Goal: Transaction & Acquisition: Purchase product/service

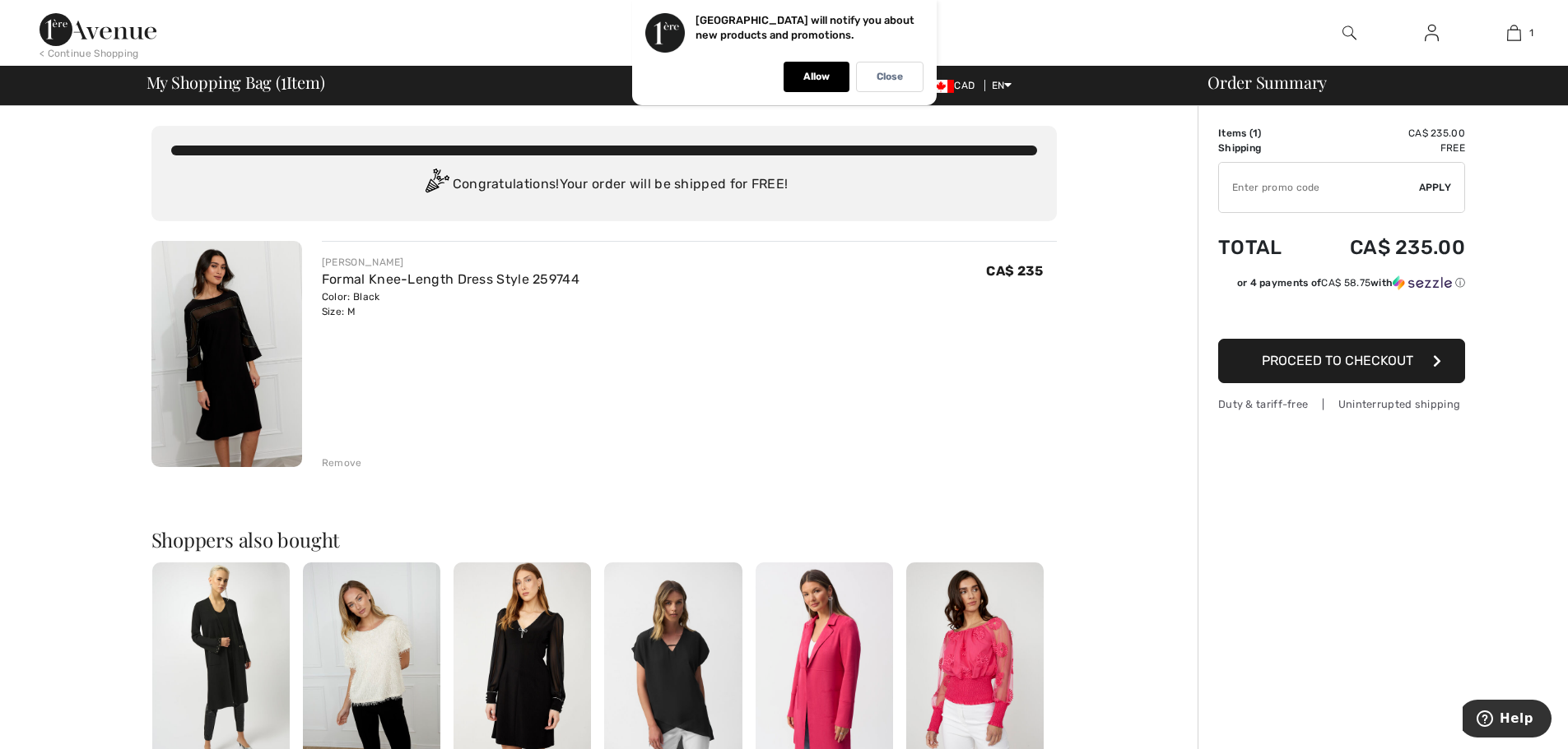
click at [1279, 191] on input "TEXT" at bounding box center [1319, 187] width 200 height 49
type input "NEW15"
click at [1322, 358] on span "Proceed to Checkout" at bounding box center [1338, 360] width 151 height 15
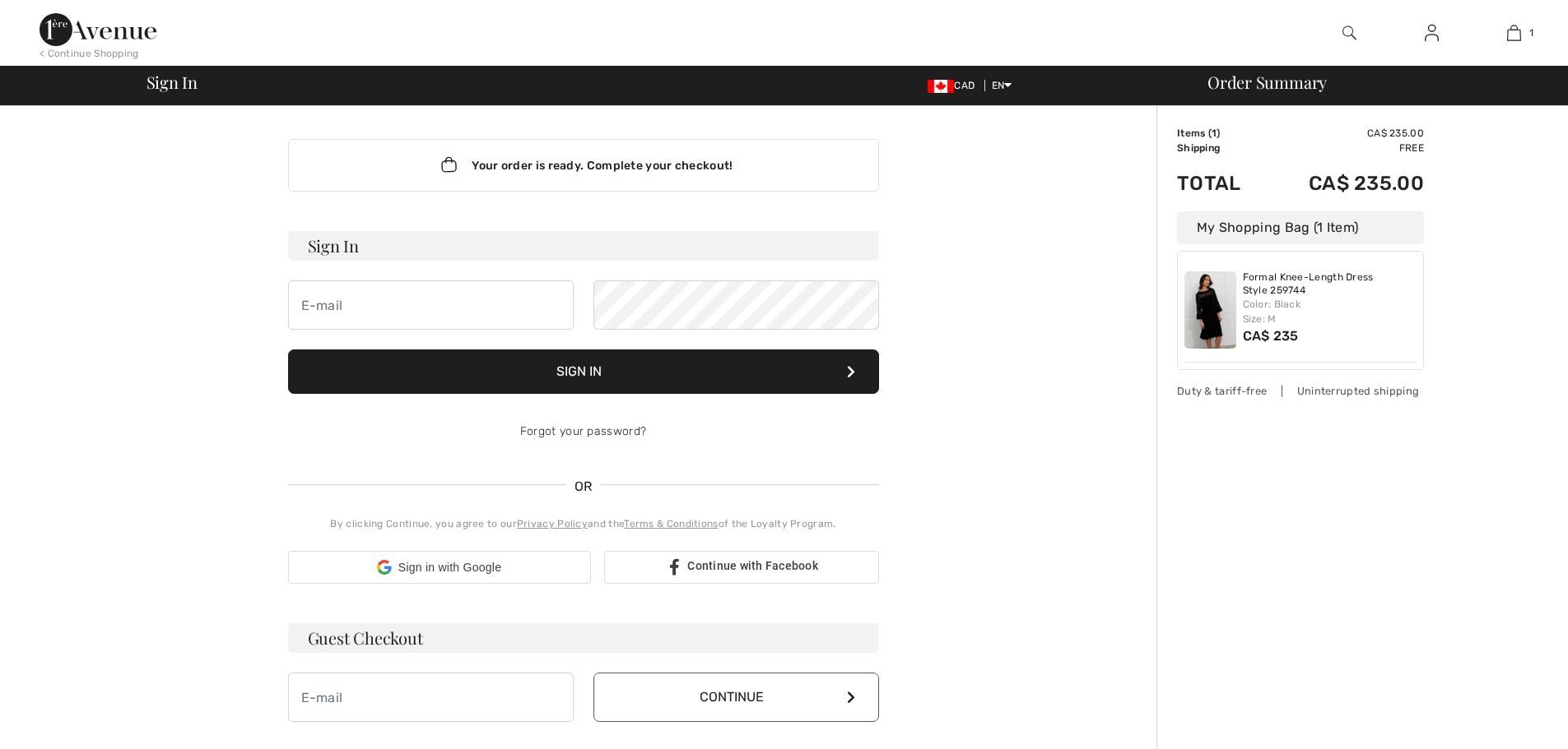
checkbox input "true"
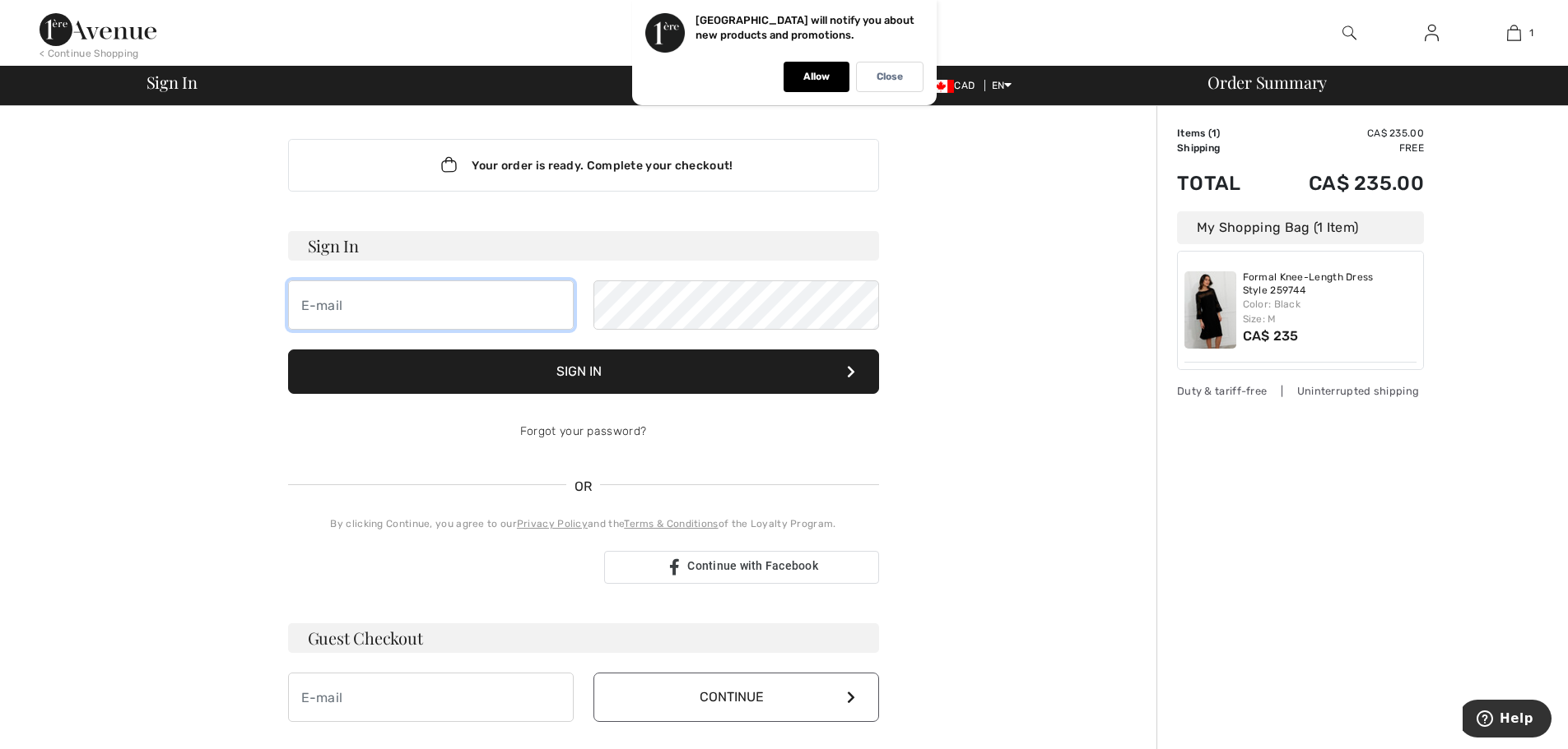
click at [484, 318] on input "email" at bounding box center [431, 305] width 286 height 49
type input "[EMAIL_ADDRESS][DOMAIN_NAME]"
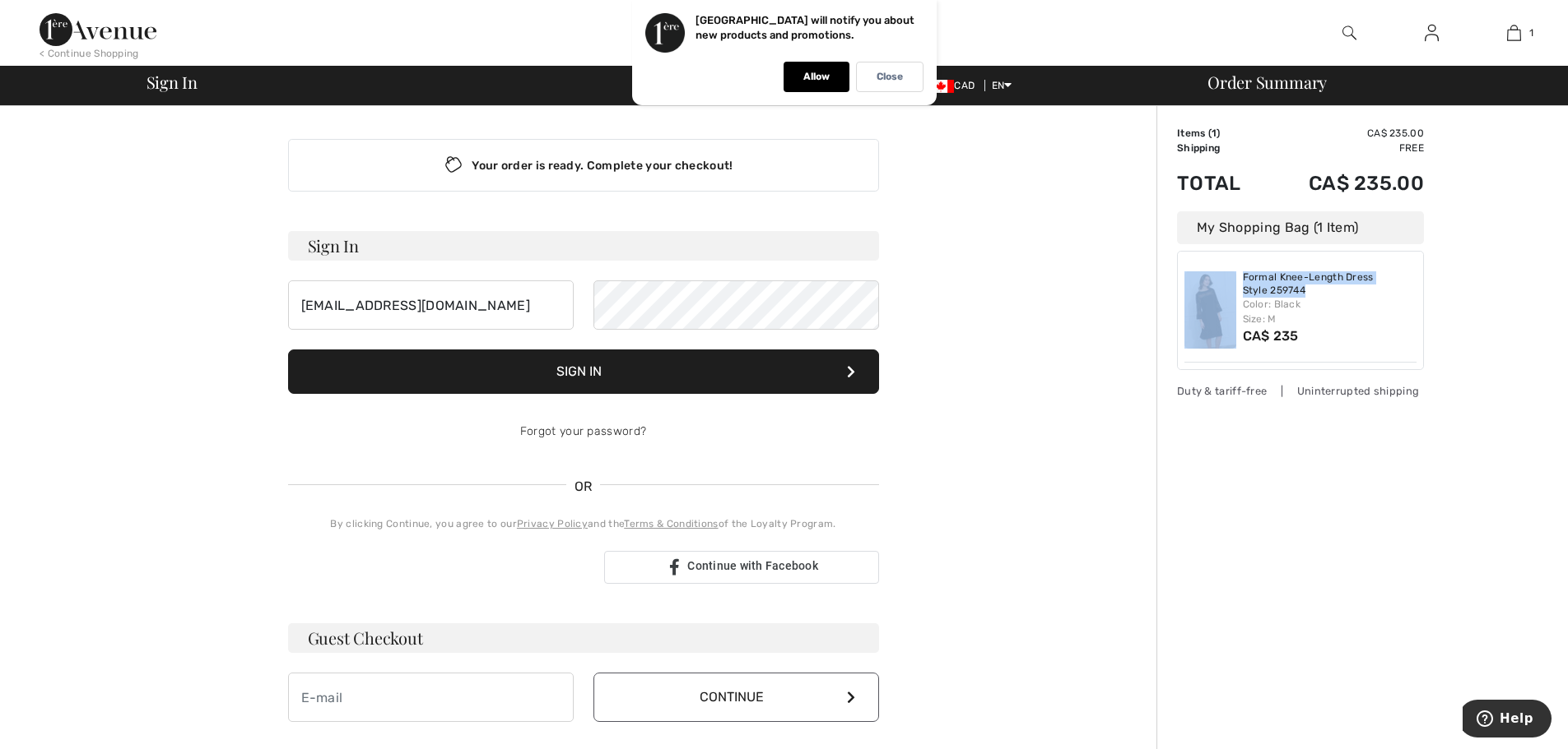
drag, startPoint x: 1567, startPoint y: 226, endPoint x: 1576, endPoint y: 271, distance: 45.9
click at [1567, 274] on html "We value your privacy We use cookies to enhance your browsing experience, serve…" at bounding box center [784, 374] width 1568 height 749
click at [888, 66] on div "Close" at bounding box center [890, 76] width 67 height 30
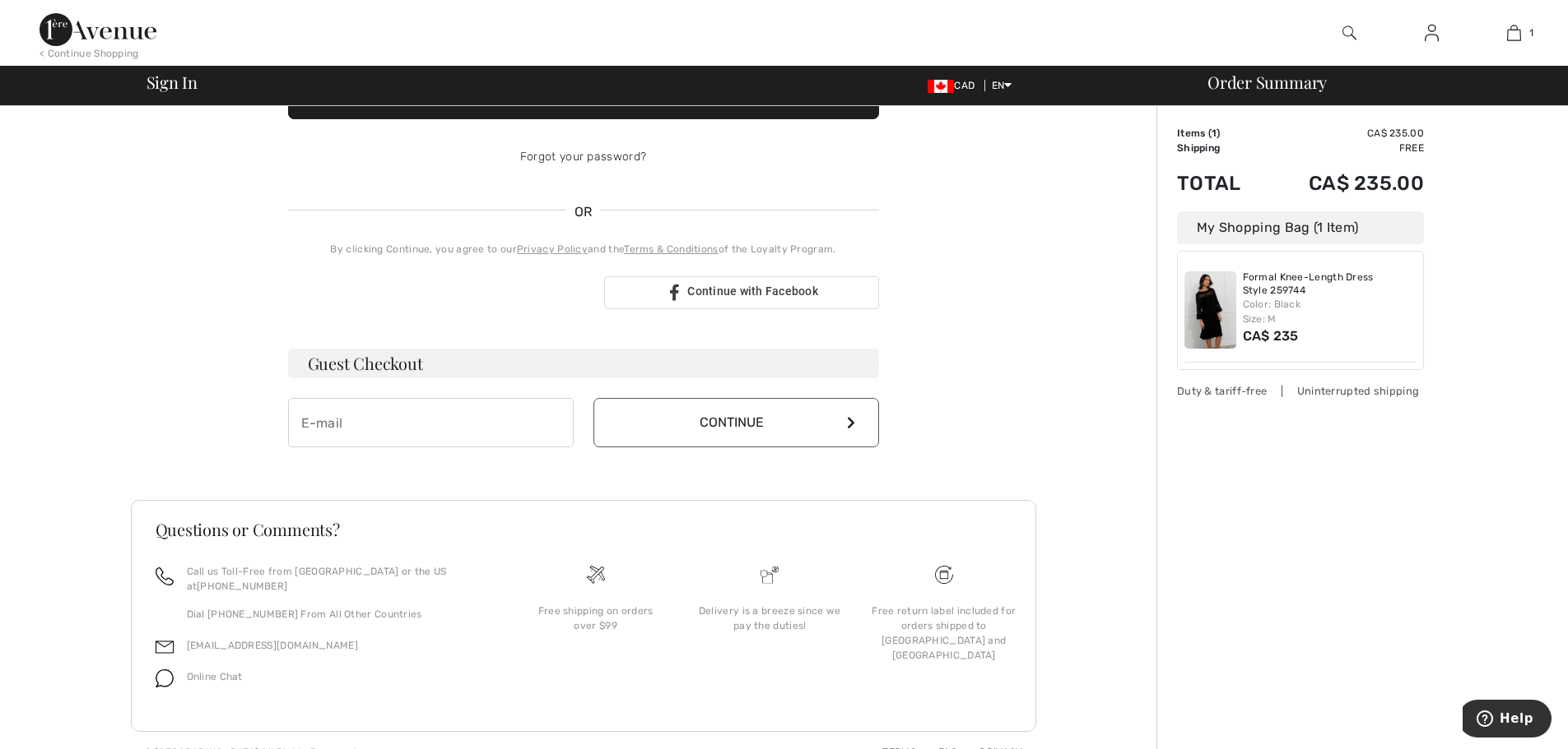
scroll to position [284, 0]
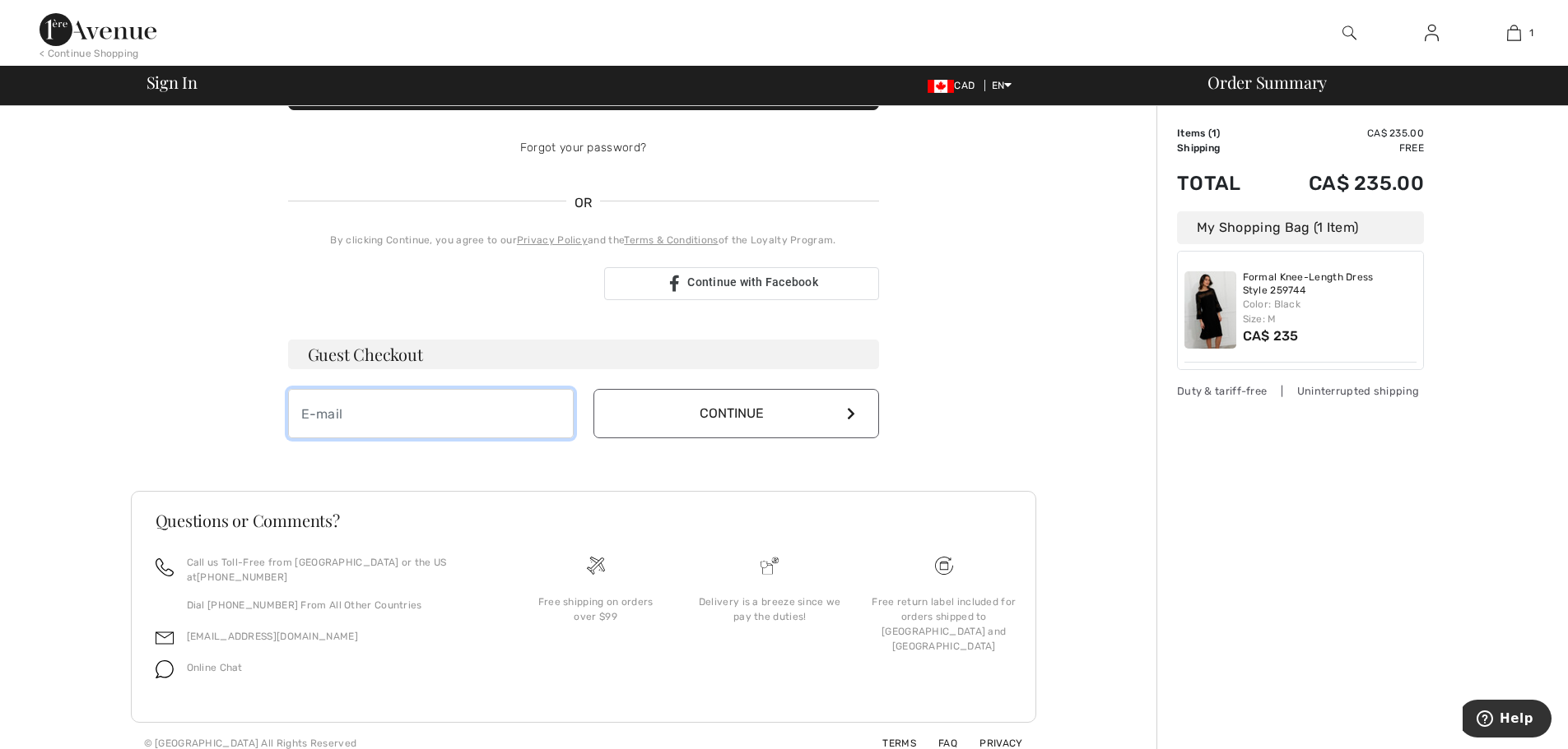
click at [472, 400] on input "email" at bounding box center [431, 414] width 286 height 49
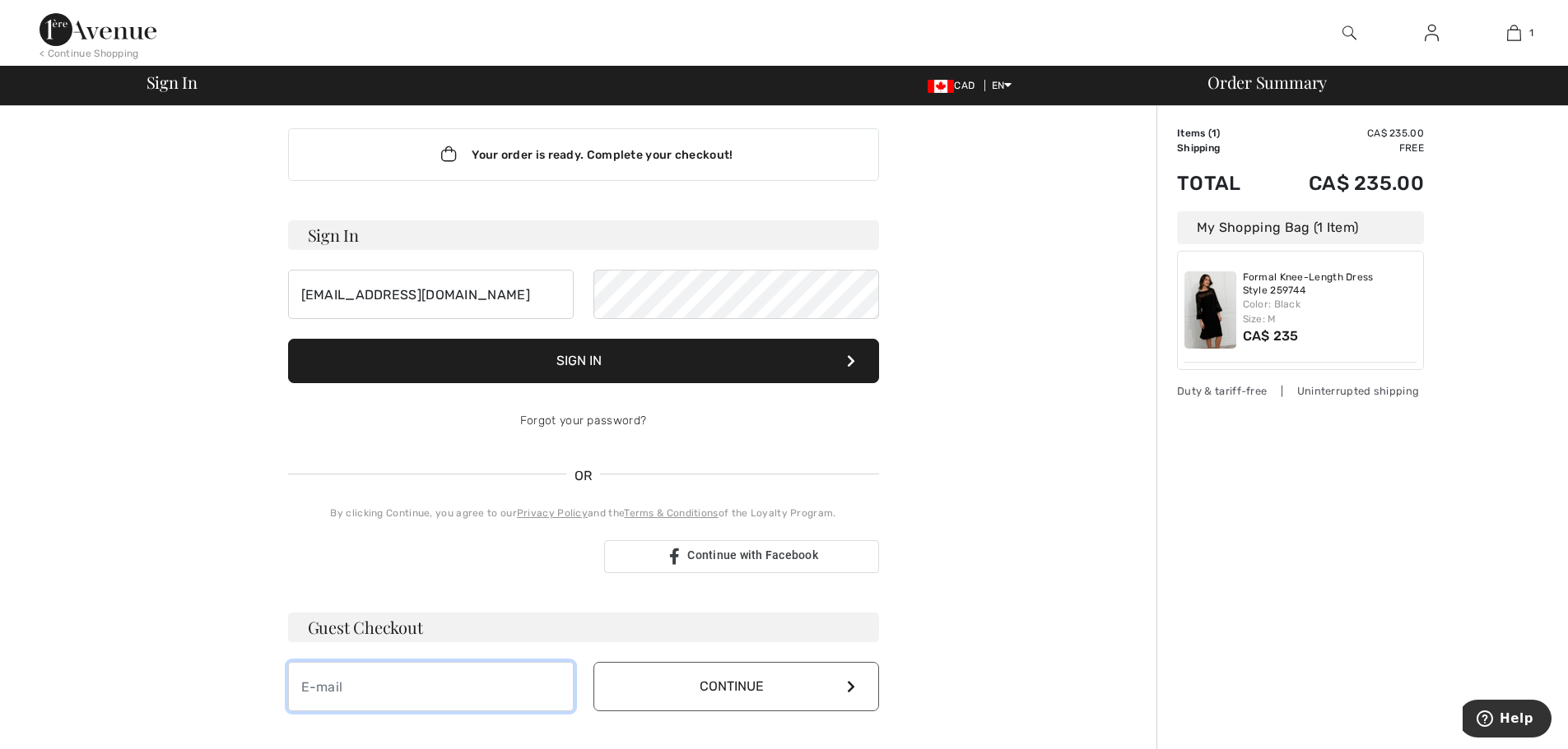
scroll to position [0, 0]
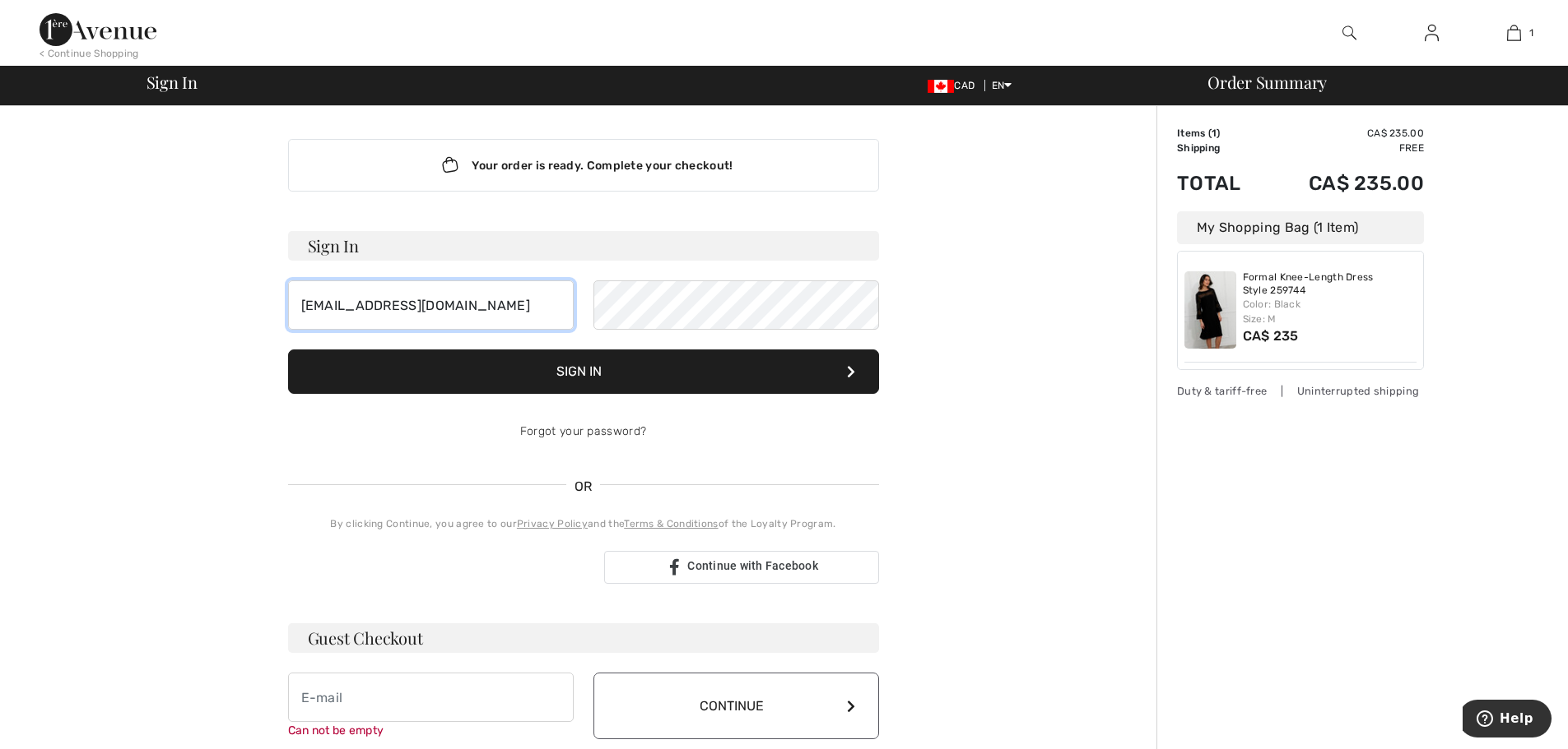
drag, startPoint x: 495, startPoint y: 313, endPoint x: 258, endPoint y: 295, distance: 237.7
click at [259, 295] on div "Your order is ready. Complete your checkout! Sign In sbedard2012@gmail.com Sign…" at bounding box center [584, 586] width 905 height 959
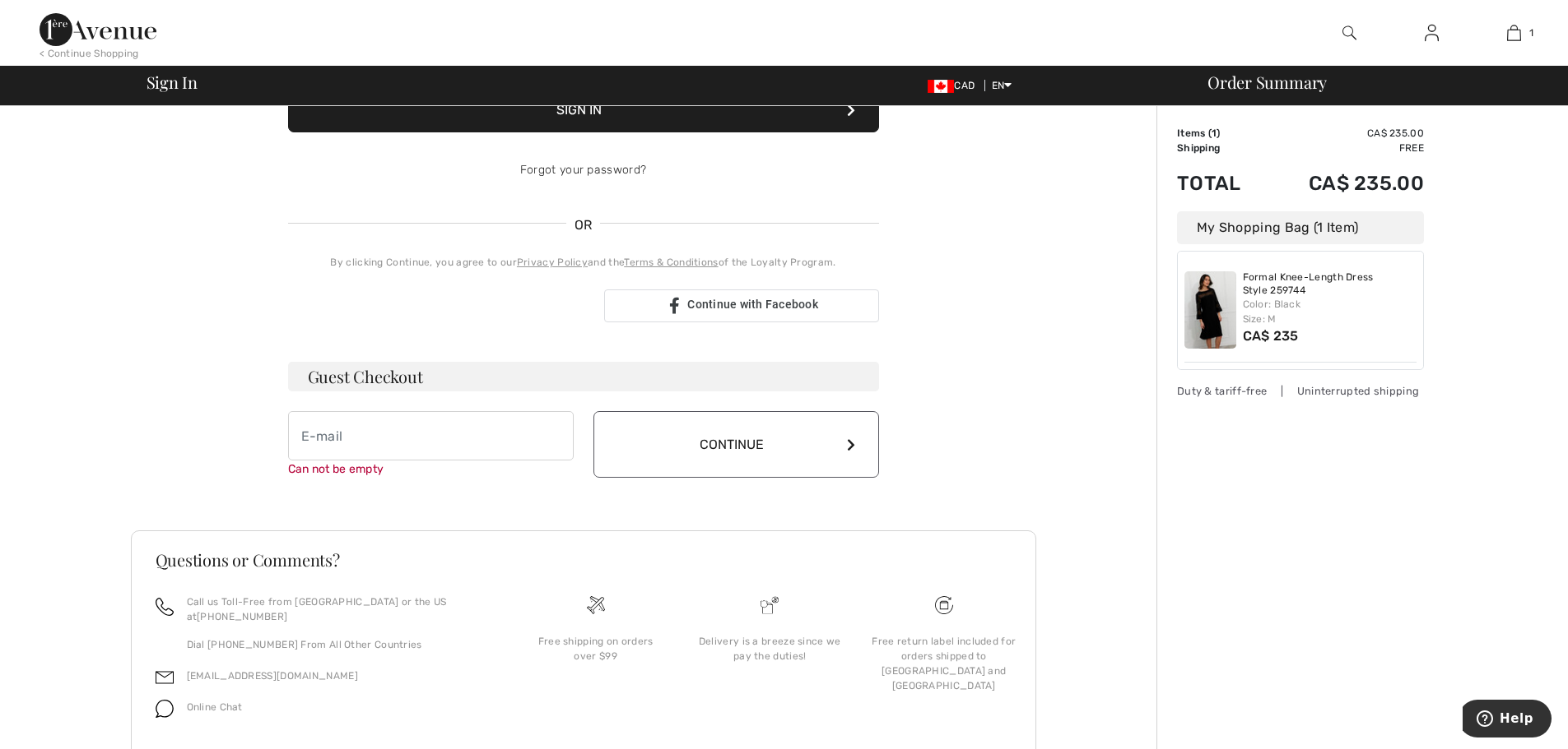
scroll to position [301, 0]
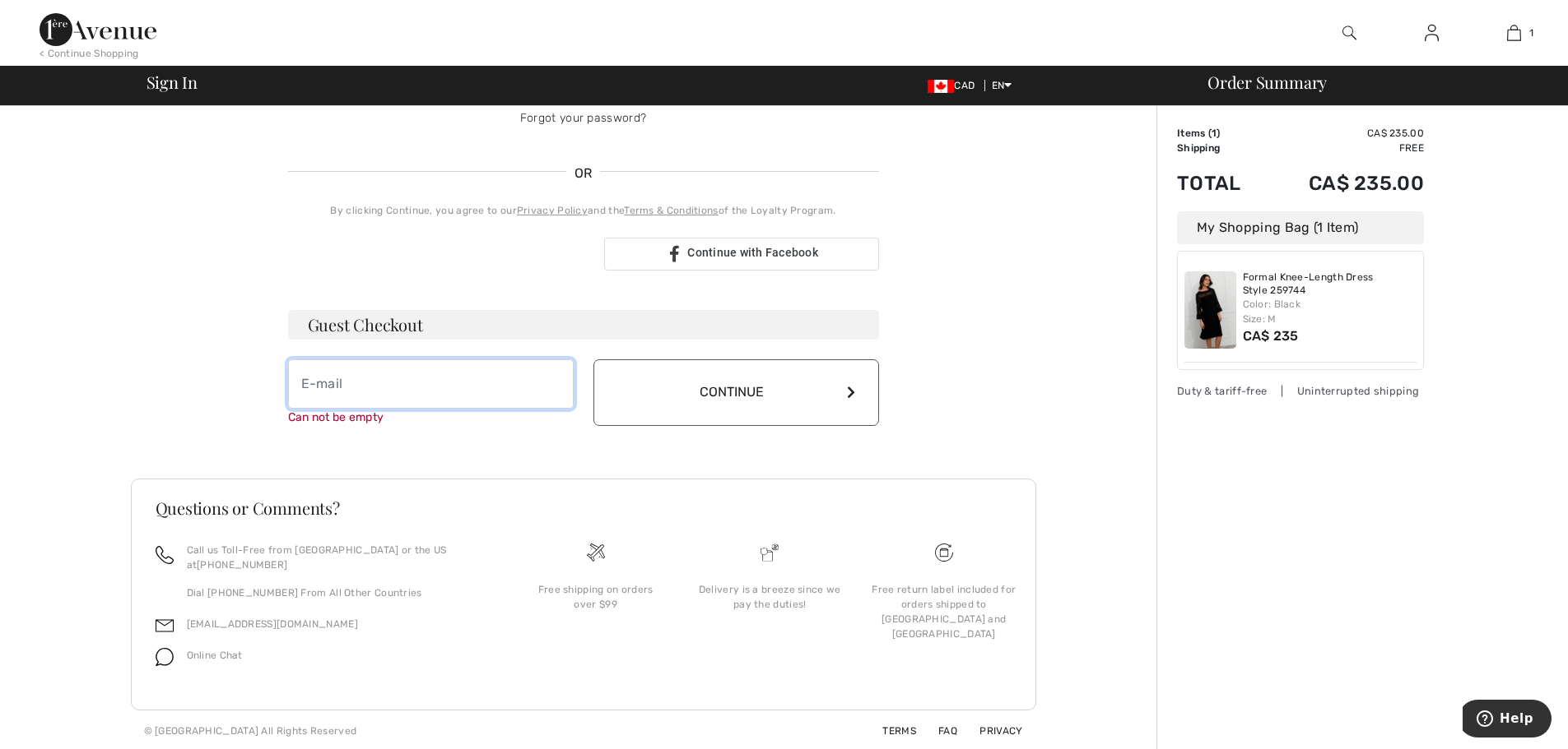
click at [494, 398] on input "email" at bounding box center [431, 384] width 286 height 49
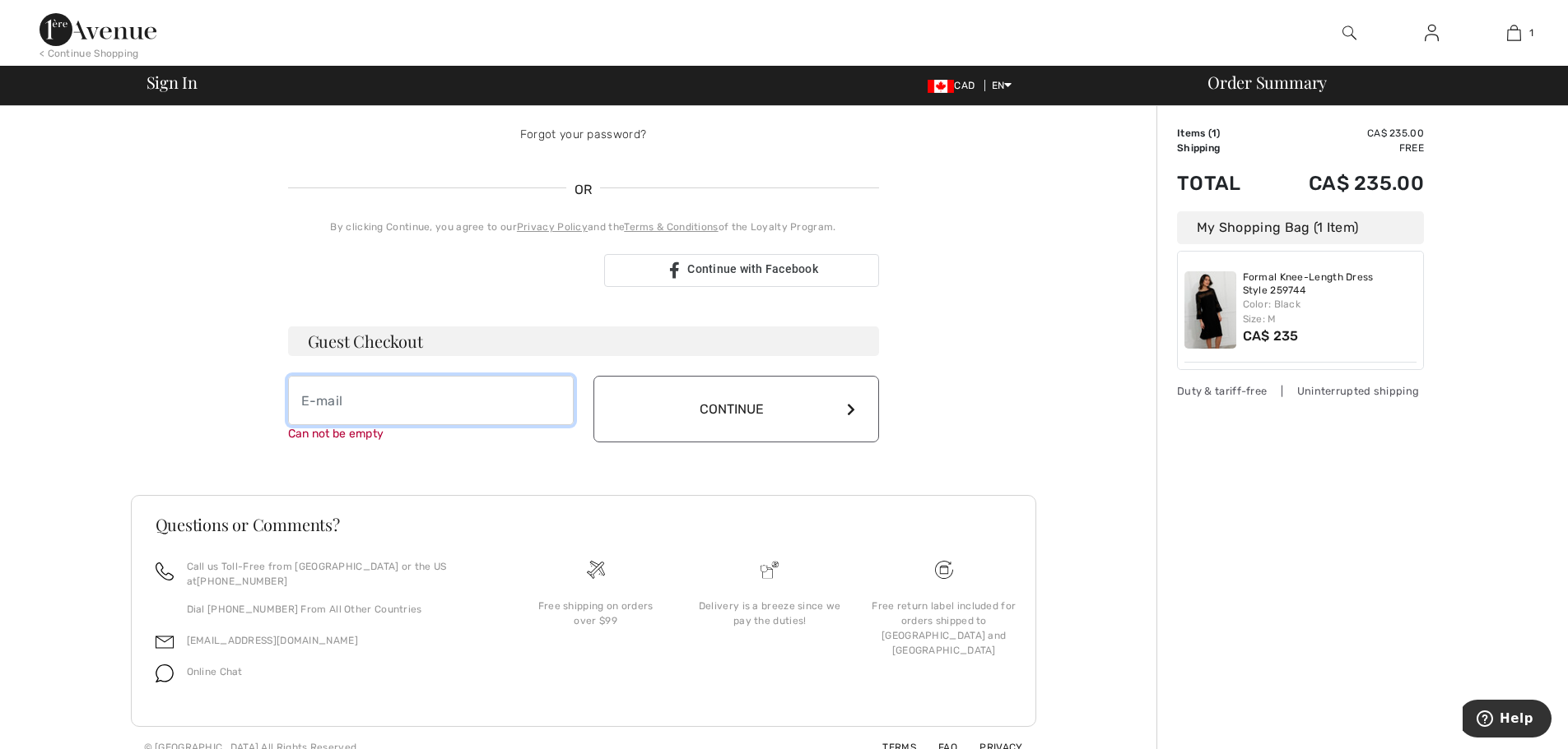
scroll to position [319, 0]
type input "sbedard2012@gmail.com"
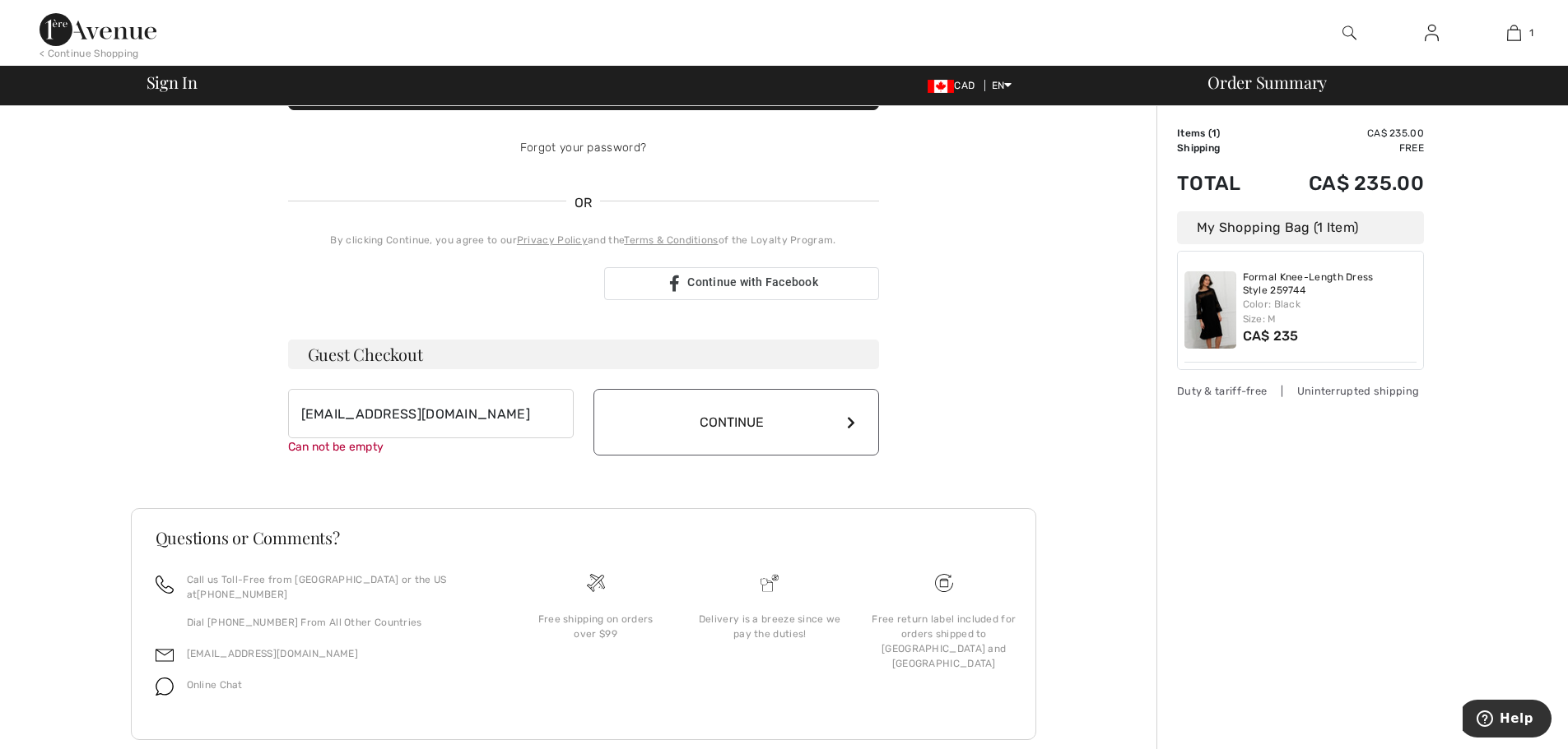
click at [766, 390] on button "Continue" at bounding box center [737, 422] width 286 height 66
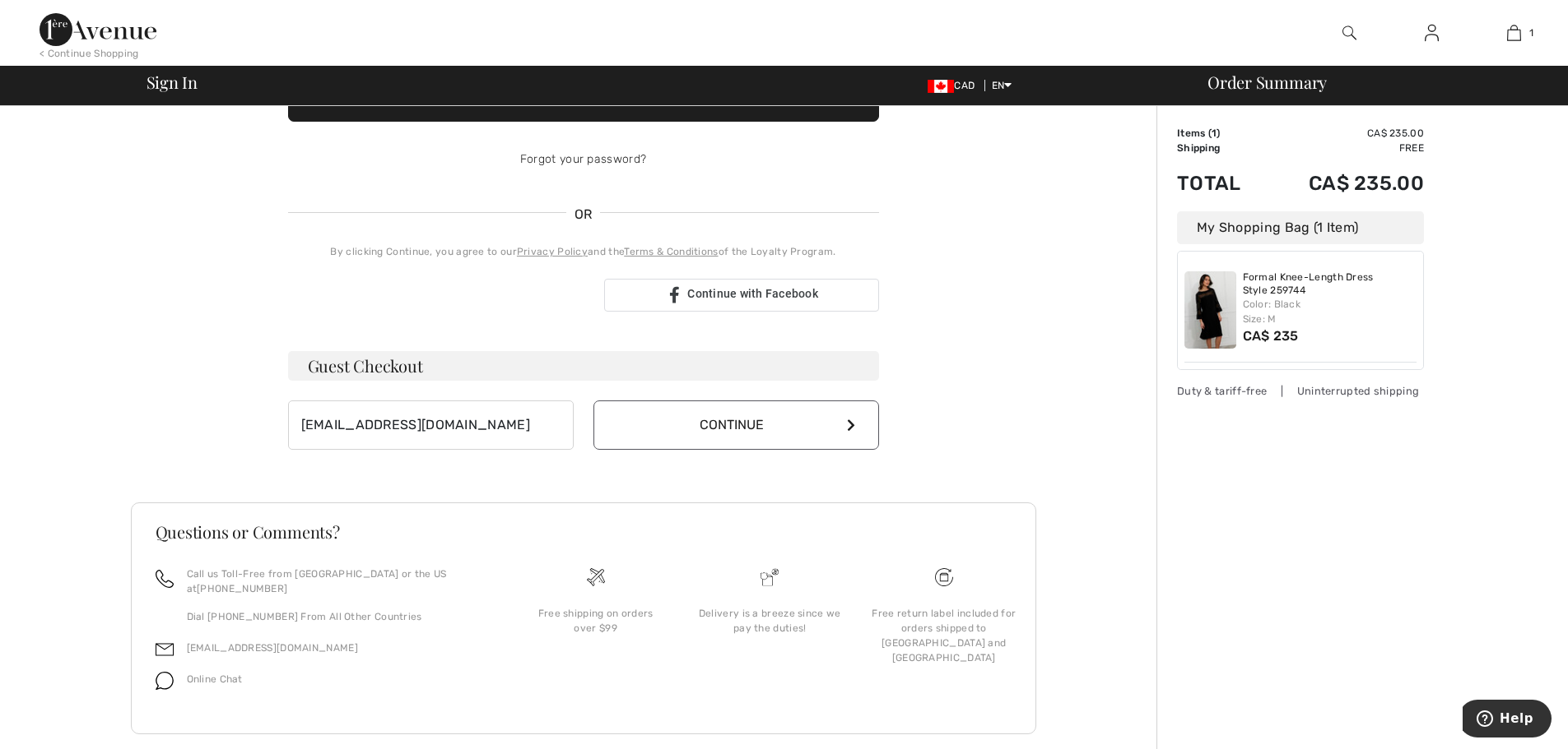
scroll to position [284, 0]
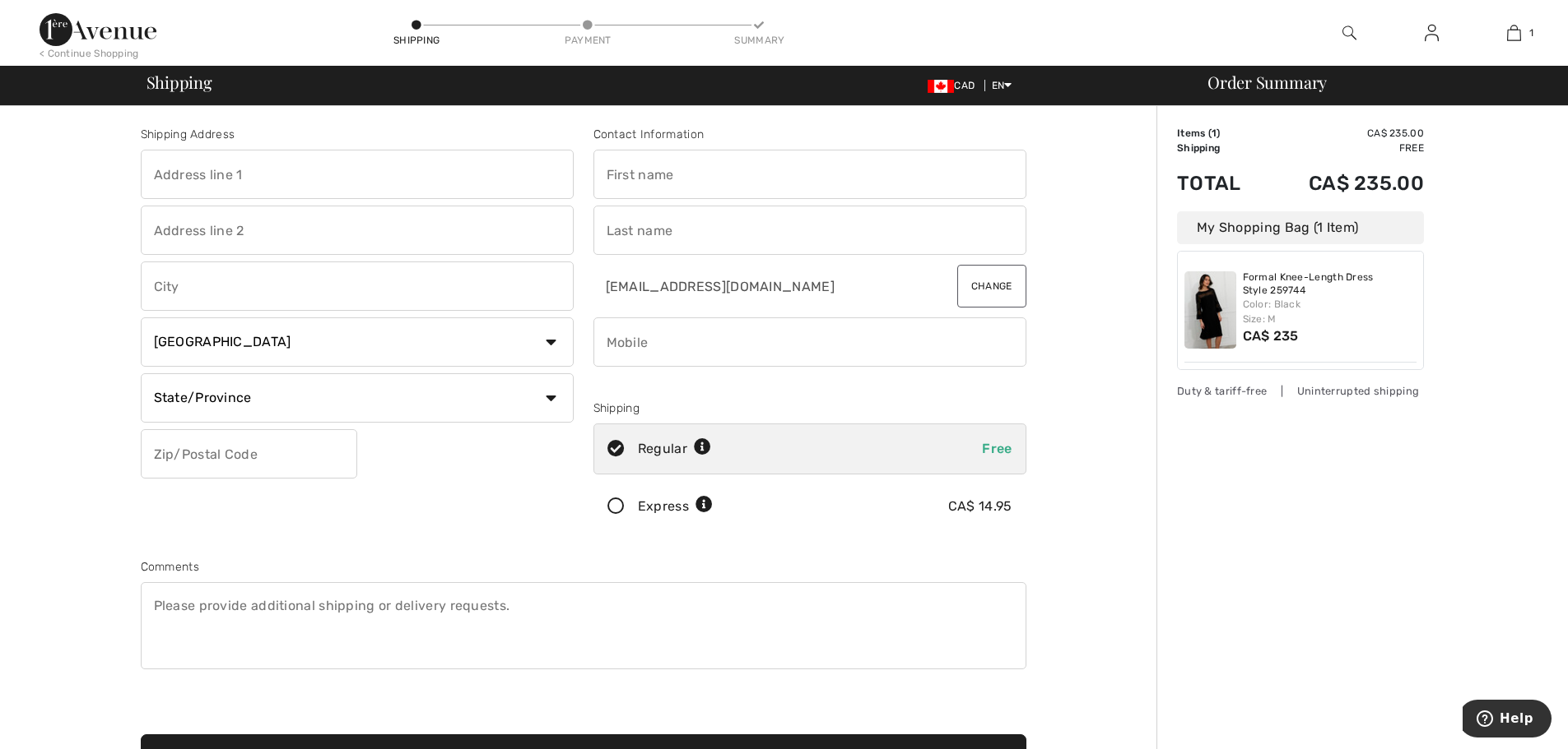
click at [236, 181] on input "text" at bounding box center [357, 174] width 433 height 49
click at [239, 184] on input "54029 D" at bounding box center [357, 174] width 433 height 49
type input "[STREET_ADDRESS][PERSON_NAME]"
click at [264, 295] on input "text" at bounding box center [357, 286] width 433 height 49
type input "Navin"
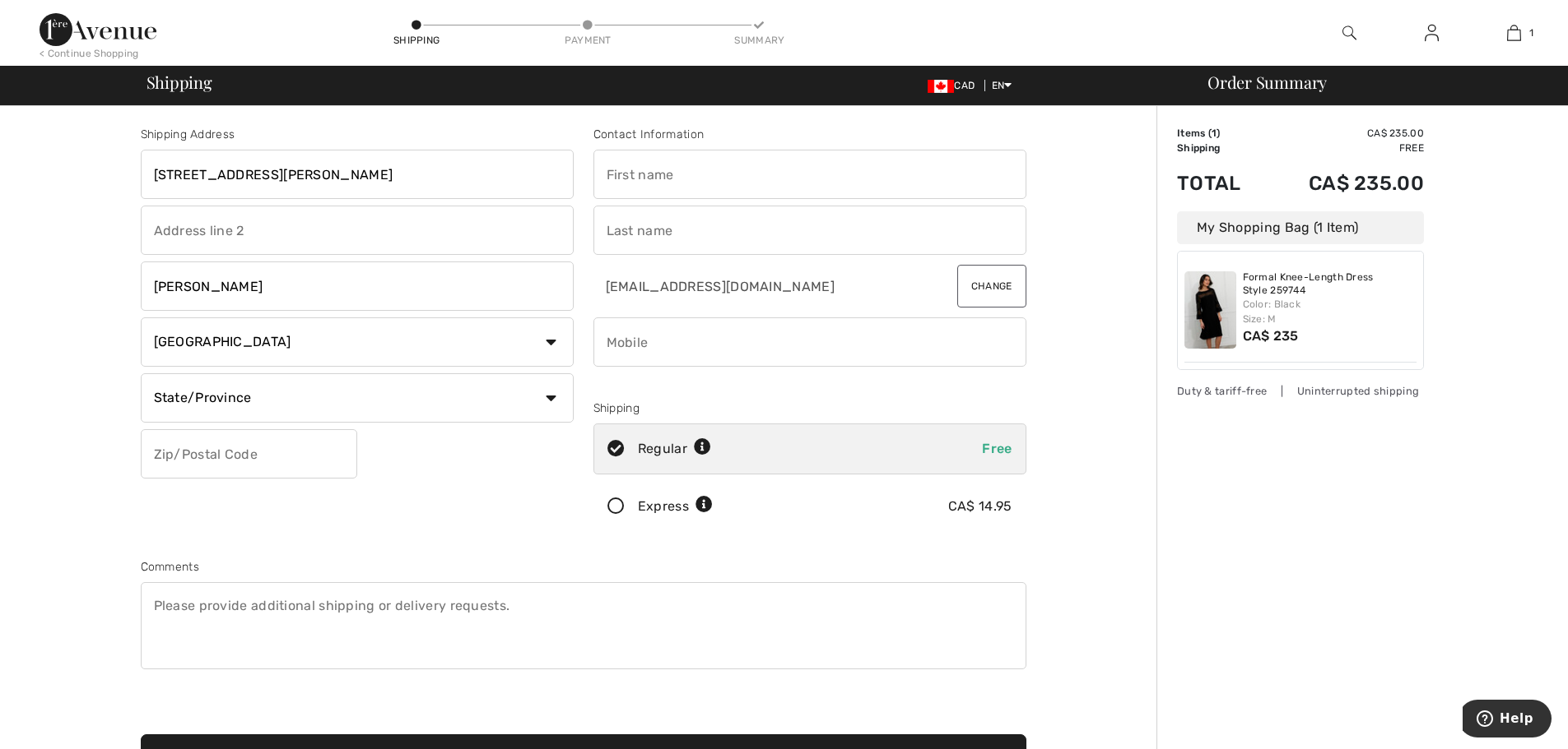
click at [322, 403] on select "State/Province Alberta British Columbia Manitoba New Brunswick Newfoundland and…" at bounding box center [357, 398] width 433 height 49
select select "MB"
click at [141, 373] on select "State/Province Alberta British Columbia Manitoba New Brunswick Newfoundland and…" at bounding box center [357, 398] width 433 height 49
click at [240, 464] on input "text" at bounding box center [249, 454] width 217 height 49
type input "R5T0A1"
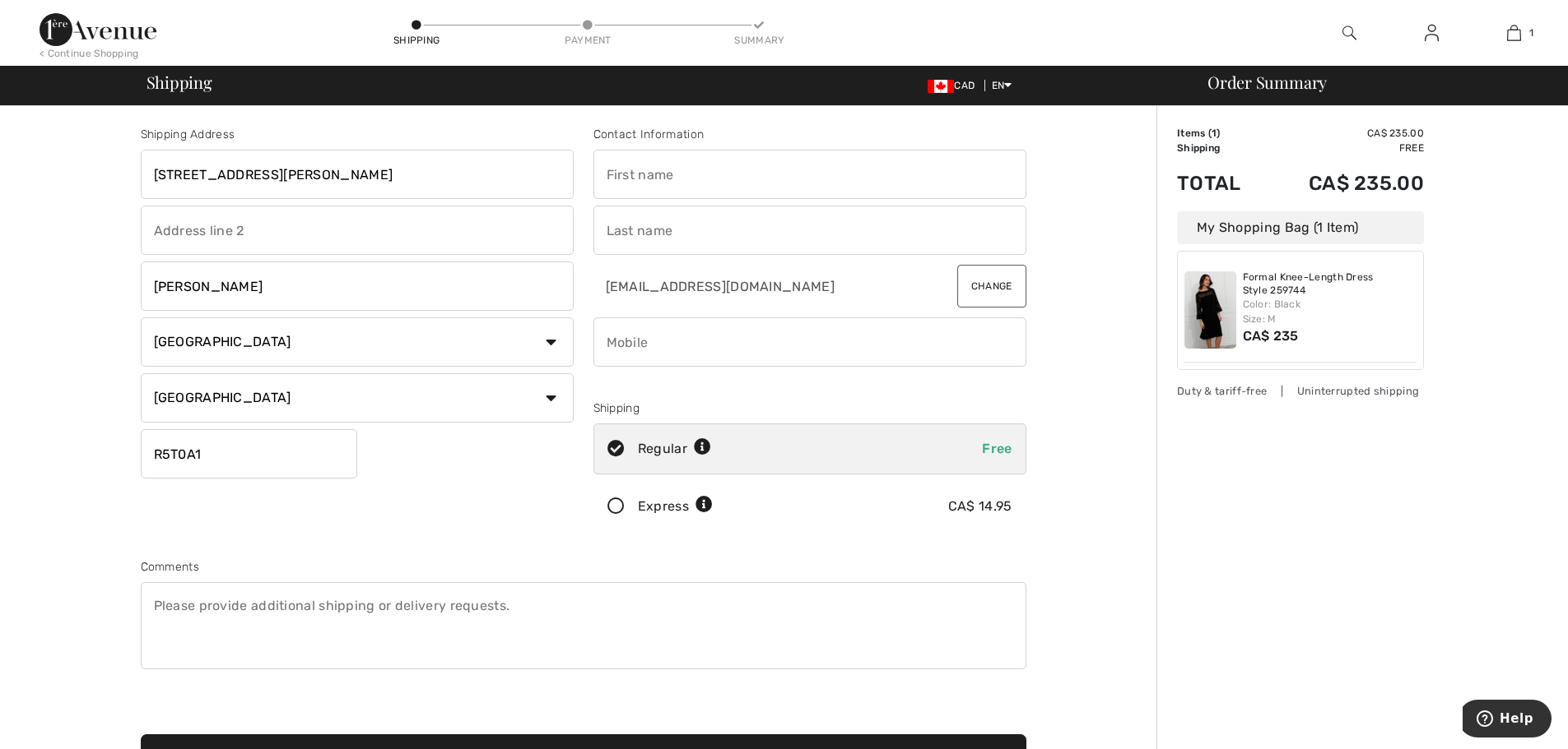
click at [739, 172] on input "text" at bounding box center [809, 174] width 433 height 49
type input "Susan"
click at [739, 228] on input "text" at bounding box center [809, 230] width 433 height 49
type input "Bedard"
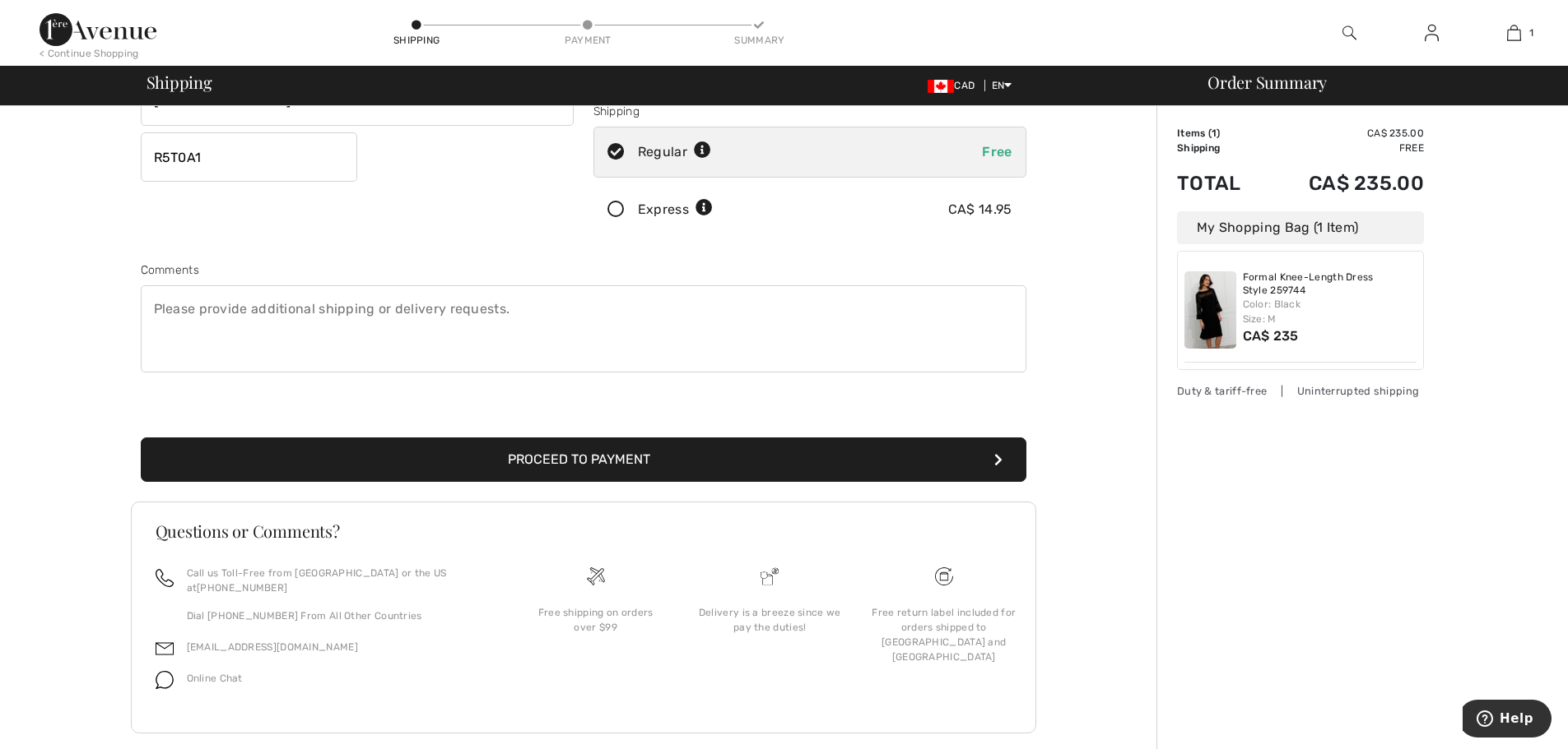
scroll to position [308, 0]
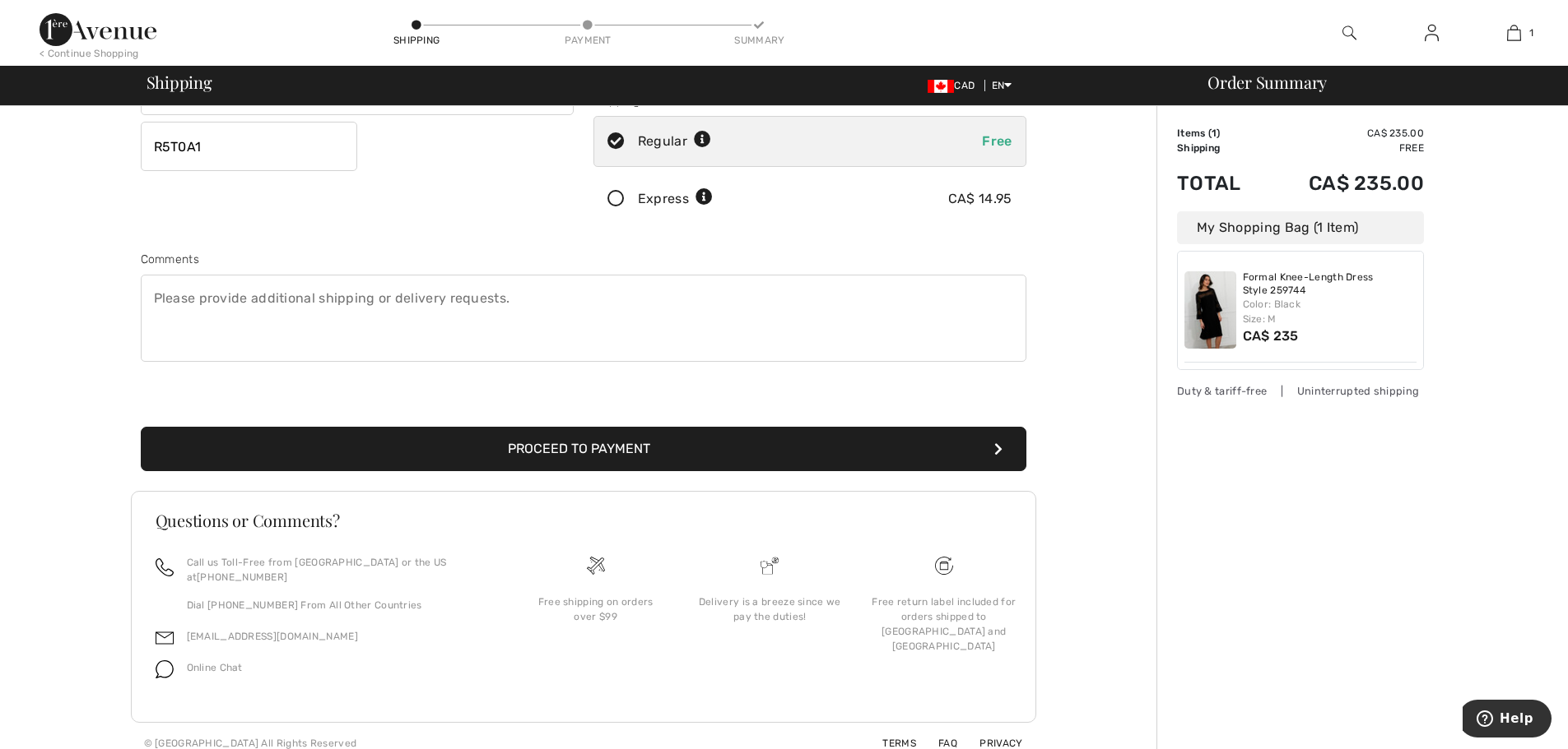
click at [636, 445] on button "Proceed to Payment" at bounding box center [584, 449] width 886 height 45
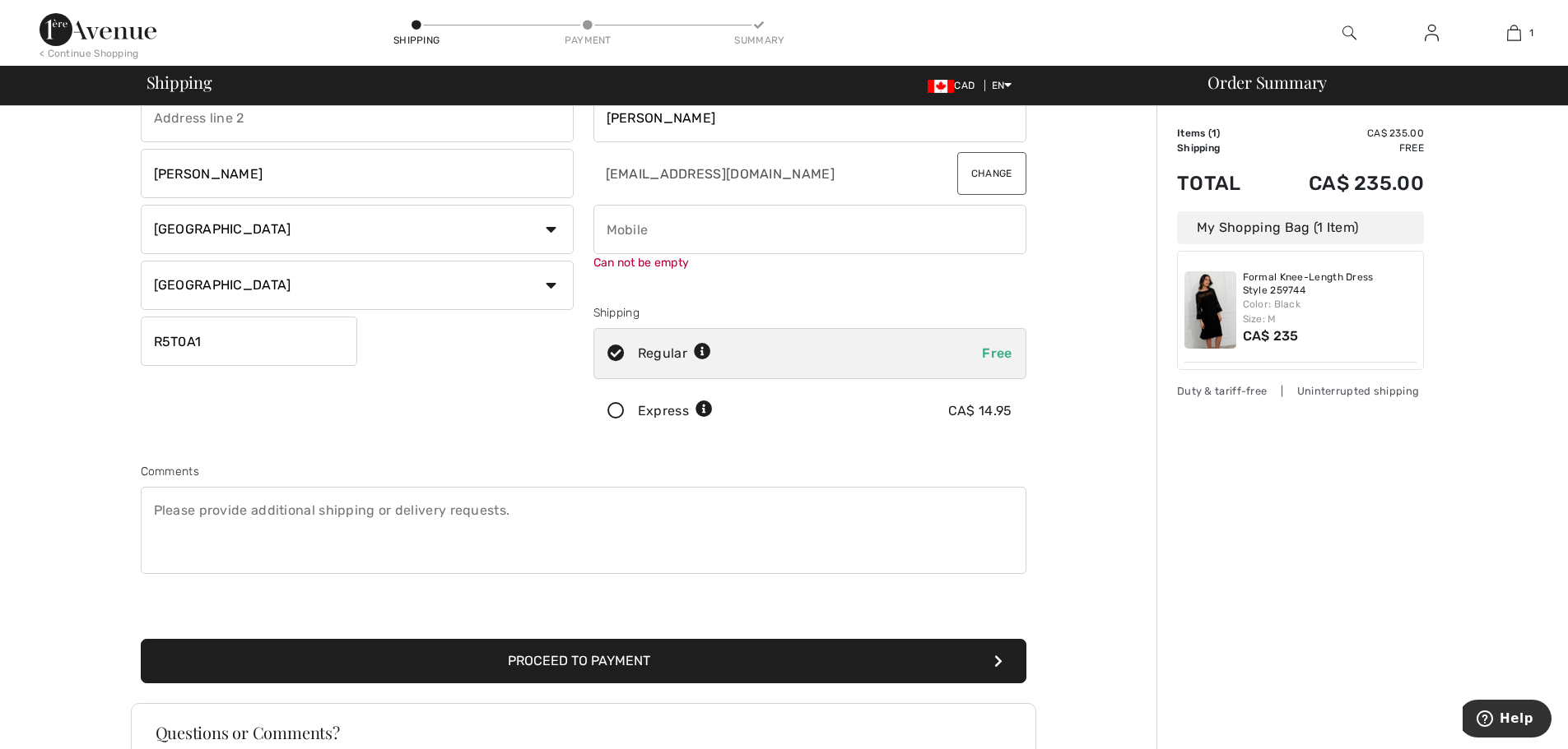
scroll to position [0, 0]
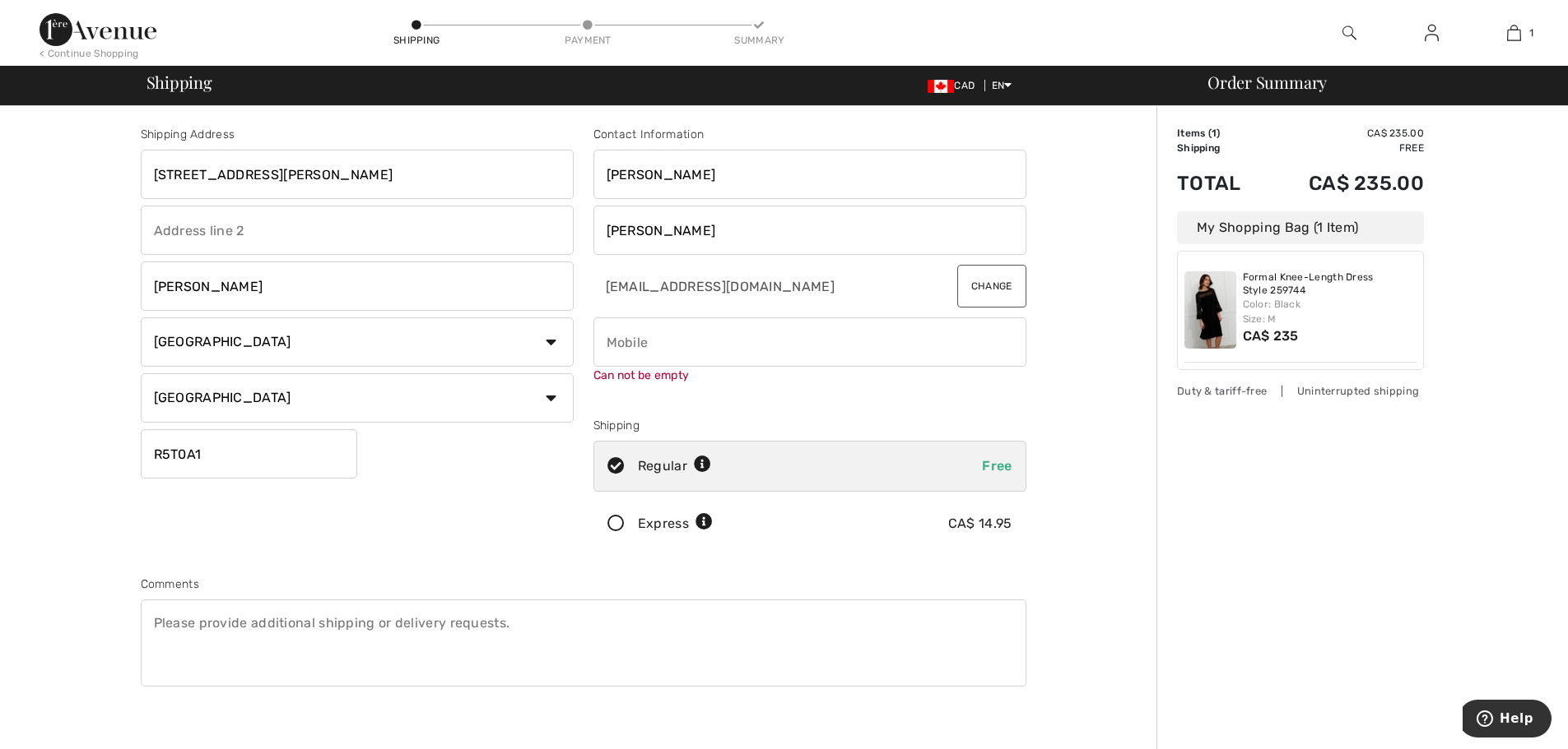
click at [739, 338] on input "phone" at bounding box center [809, 342] width 433 height 49
type input "2042286459"
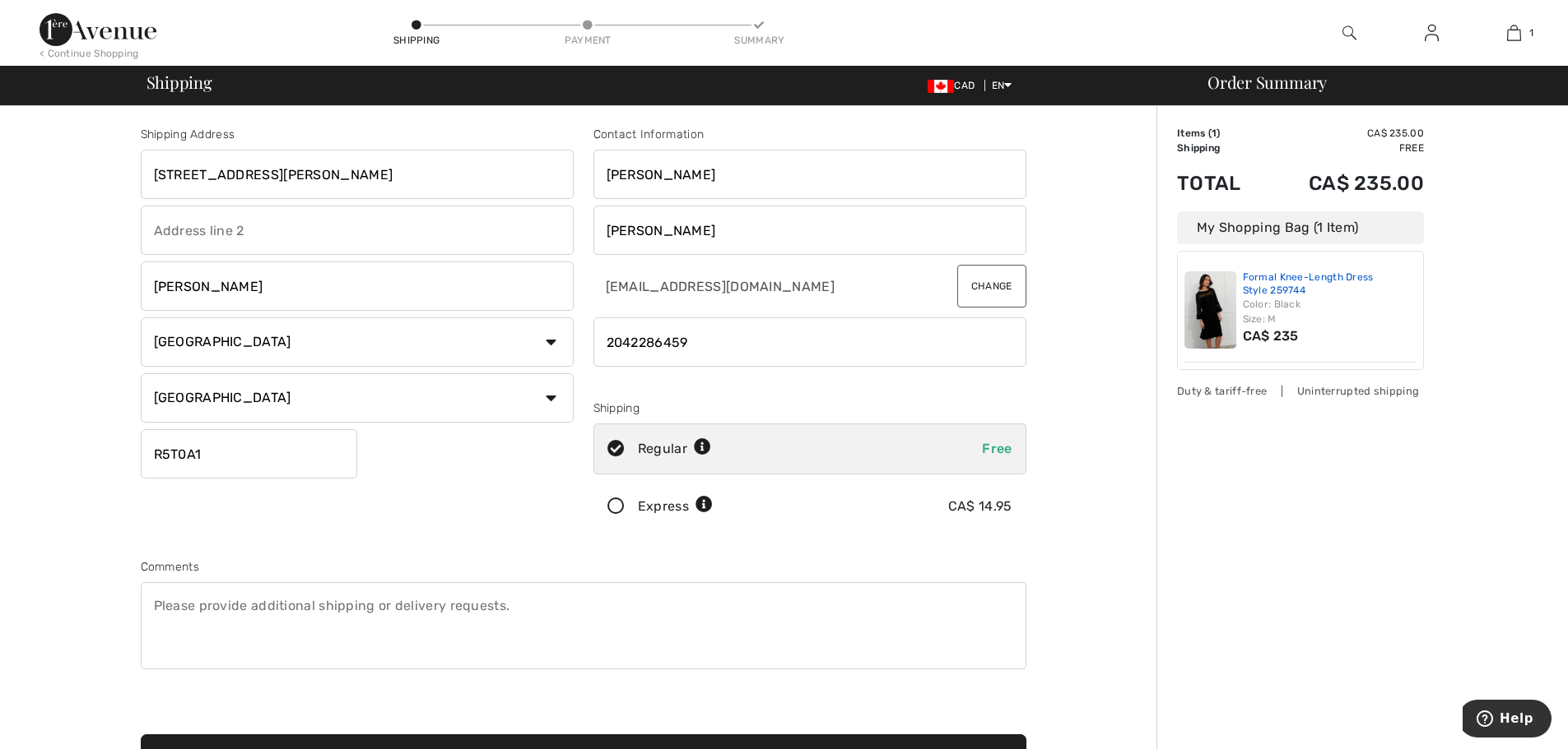
click at [1261, 288] on link "Formal Knee-Length Dress Style 259744" at bounding box center [1330, 284] width 175 height 25
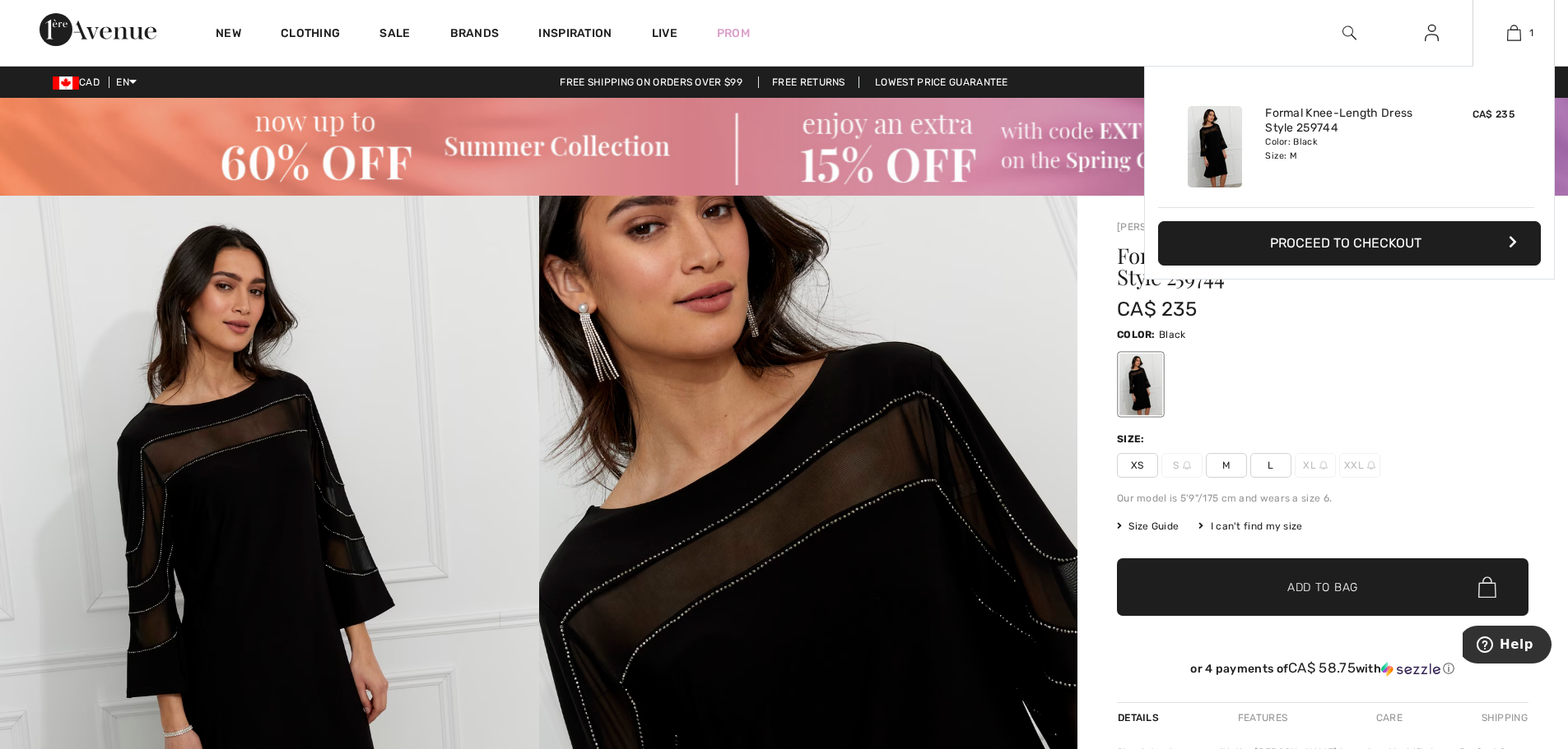
click at [1378, 245] on button "Proceed to Checkout" at bounding box center [1349, 243] width 382 height 45
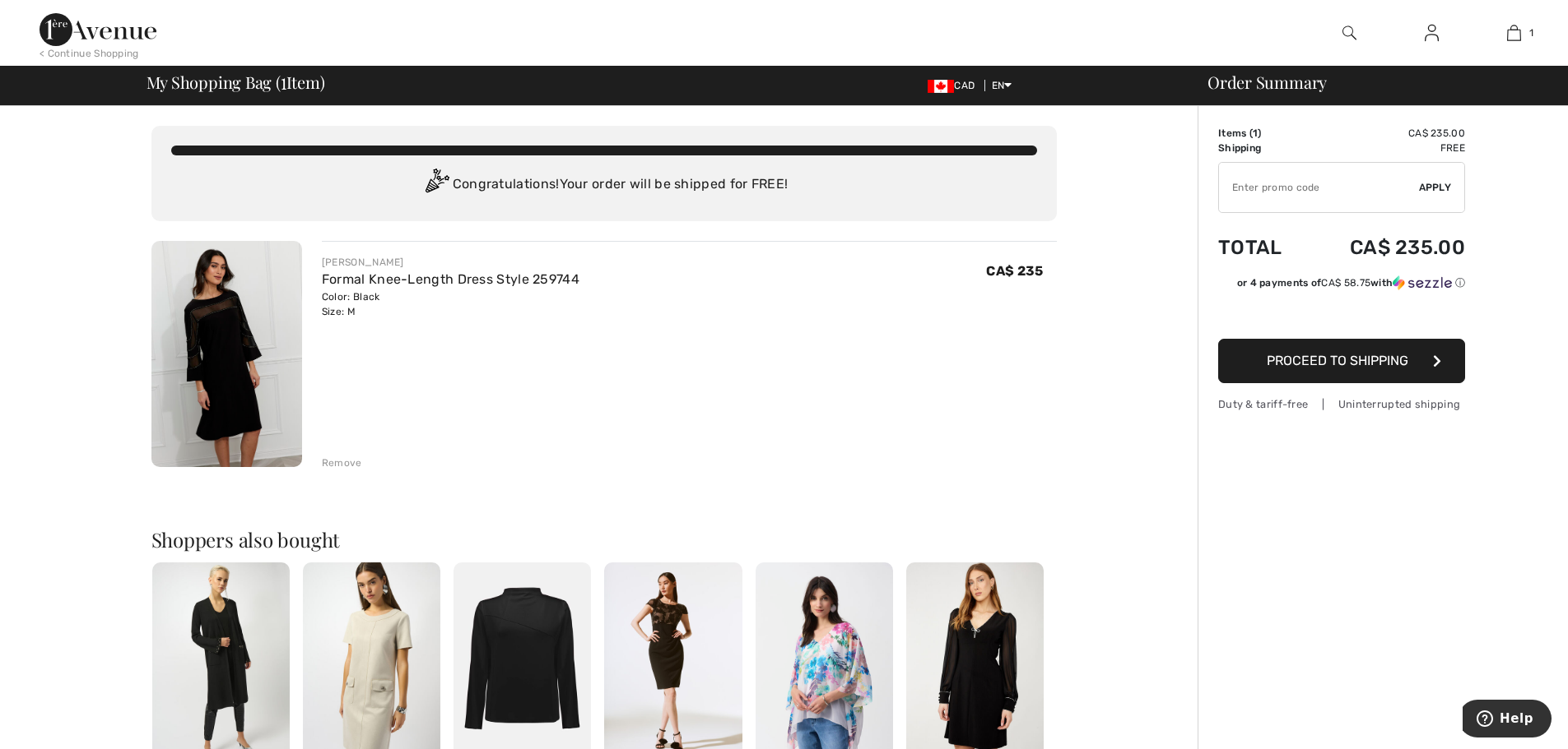
click at [1330, 193] on input "TEXT" at bounding box center [1319, 187] width 200 height 49
type input "NEW15"
click at [1440, 187] on span "Apply" at bounding box center [1435, 187] width 33 height 15
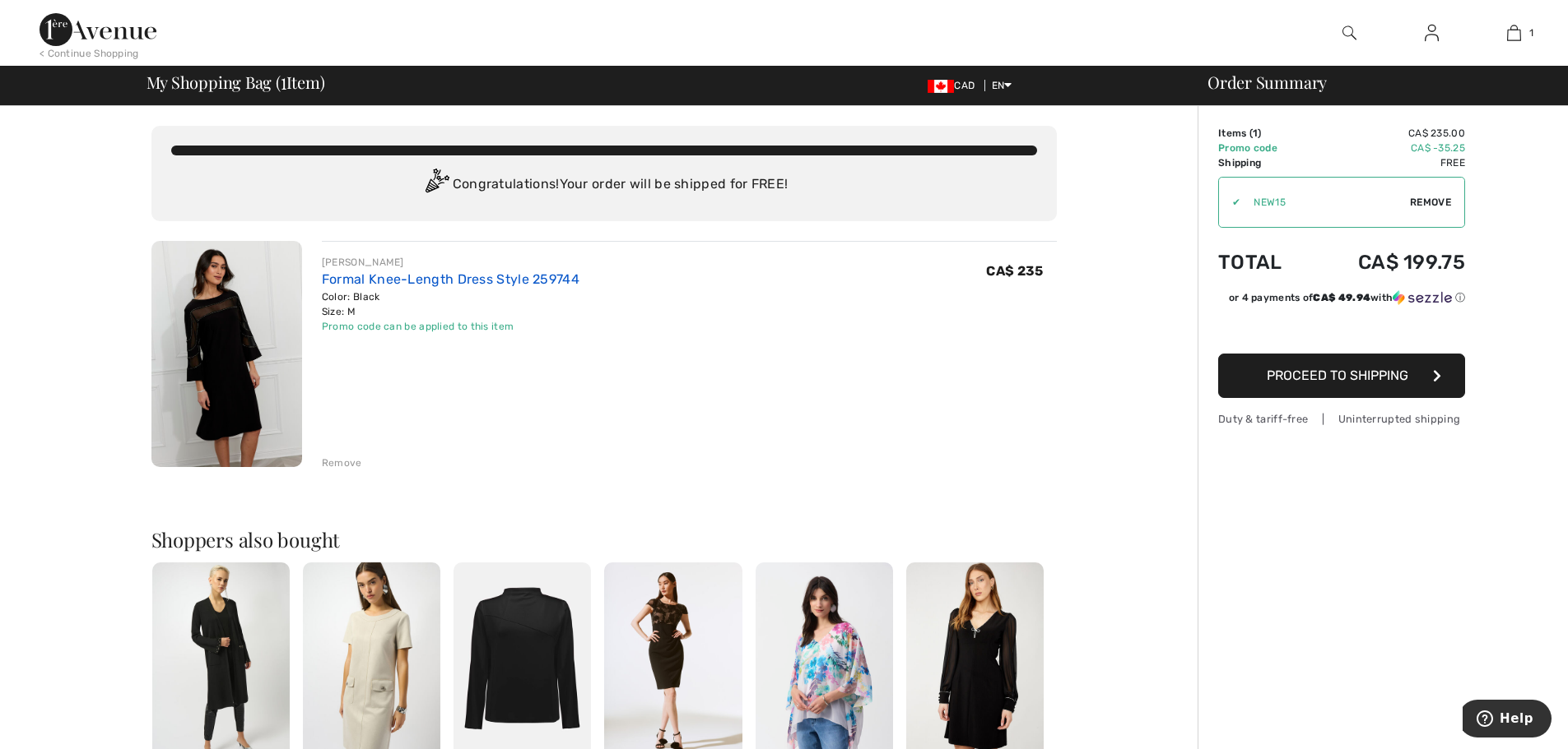
click at [372, 278] on link "Formal Knee-Length Dress Style 259744" at bounding box center [450, 278] width 258 height 15
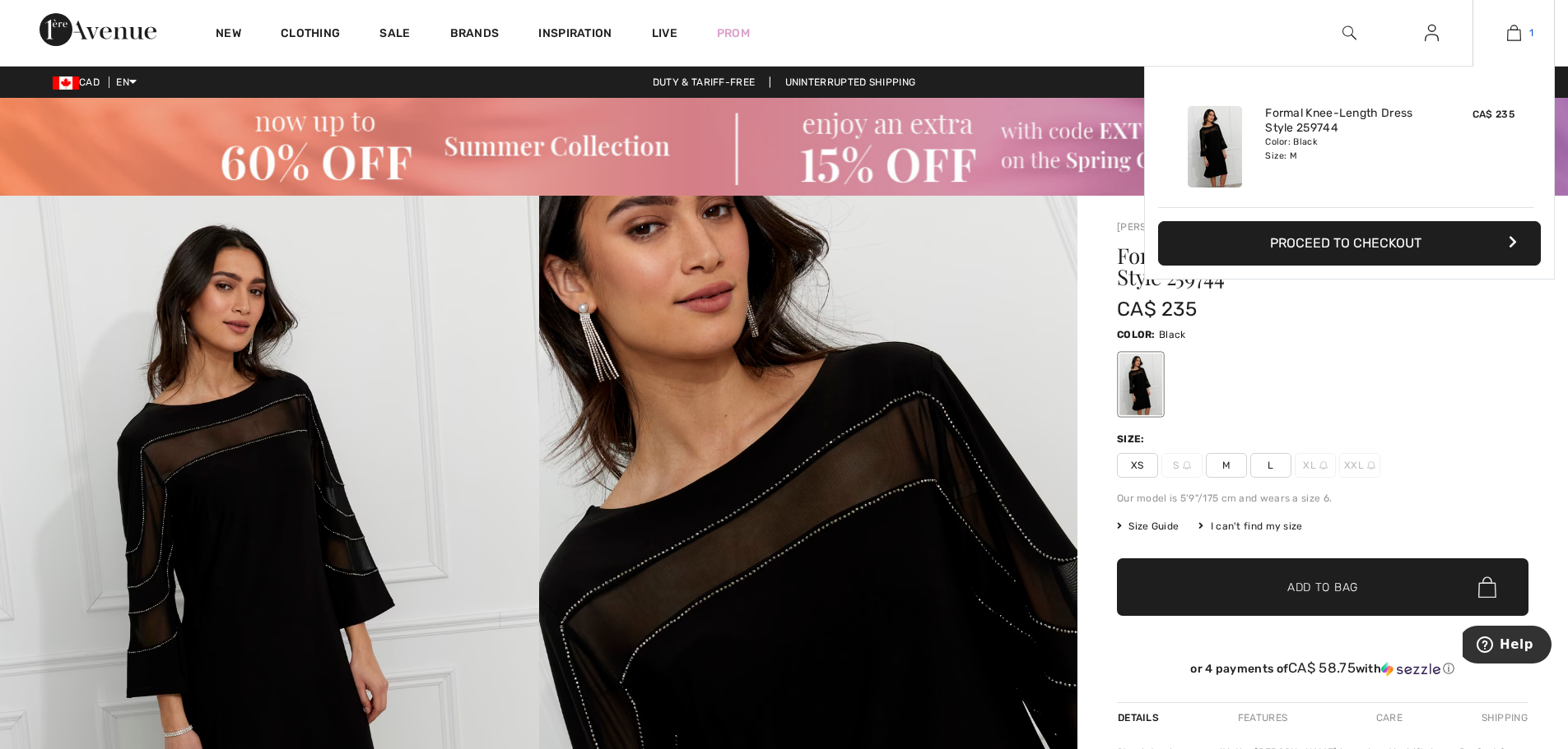
click at [1521, 34] on link "1" at bounding box center [1513, 33] width 81 height 20
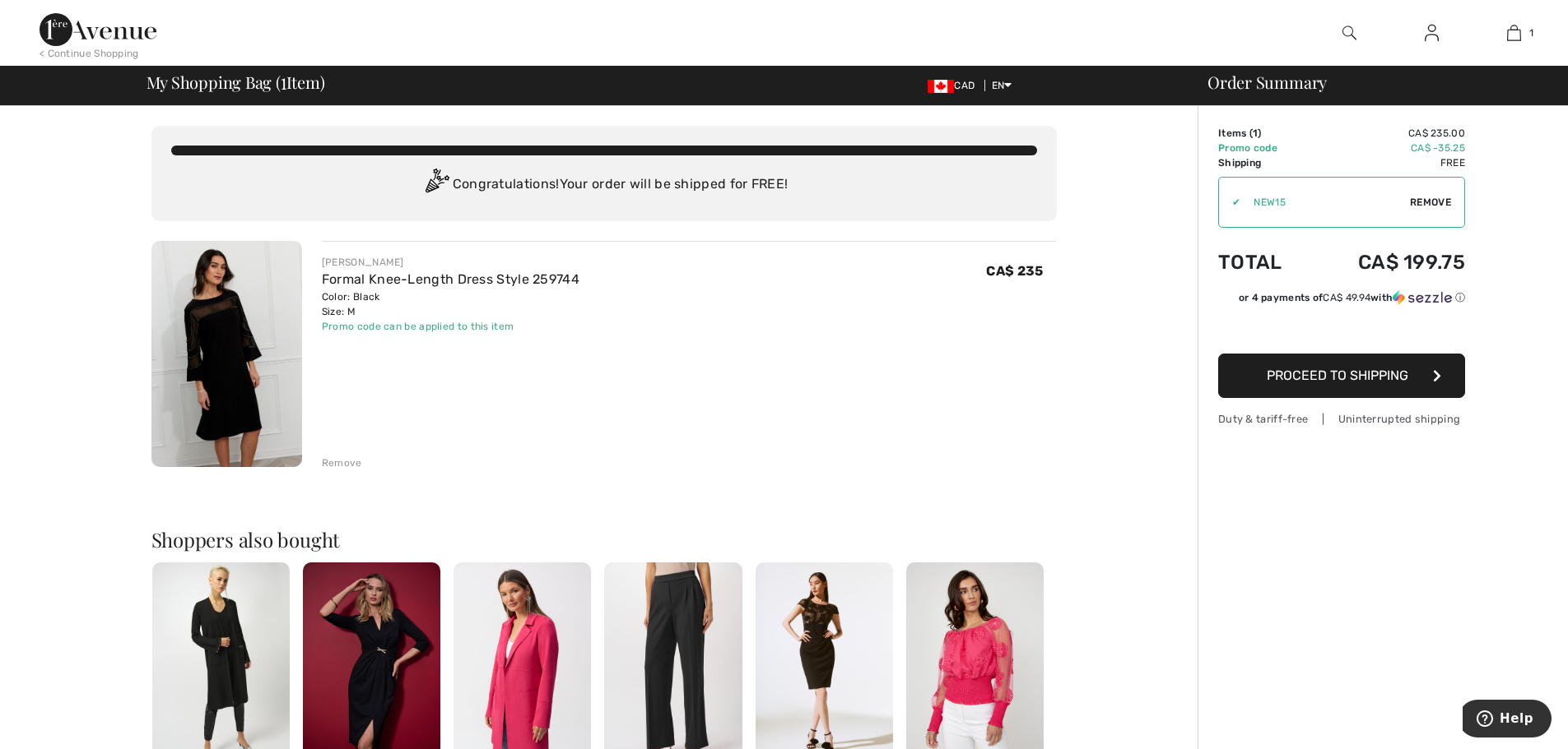
click at [338, 461] on div "Remove" at bounding box center [341, 463] width 40 height 15
